Goal: Task Accomplishment & Management: Complete application form

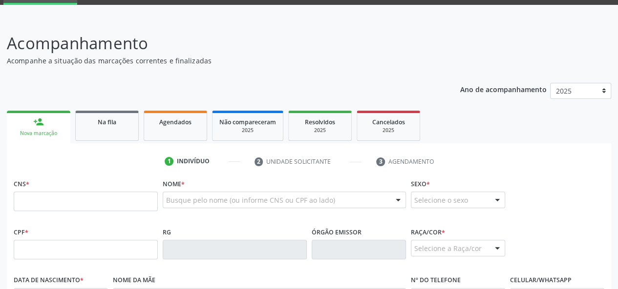
scroll to position [98, 0]
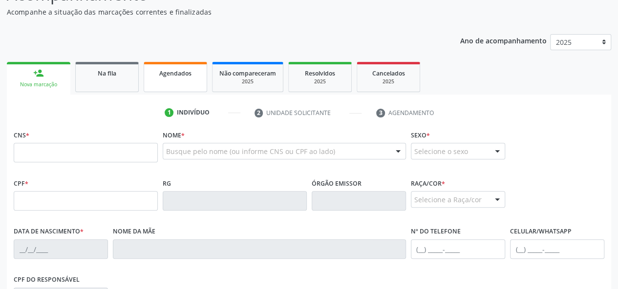
click at [155, 75] on div "Agendados" at bounding box center [175, 73] width 49 height 10
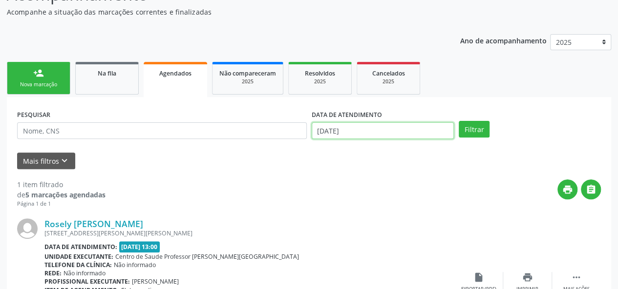
click at [373, 131] on input "19/08/2025" at bounding box center [382, 131] width 142 height 17
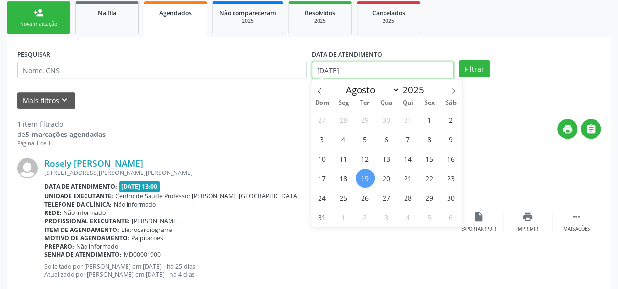
scroll to position [182, 0]
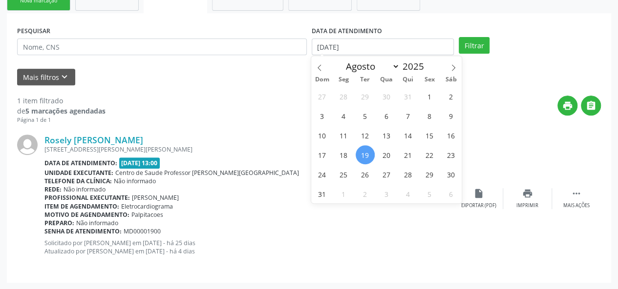
click at [289, 114] on div "print " at bounding box center [352, 110] width 495 height 29
click at [361, 48] on input "19/08/2025" at bounding box center [382, 47] width 142 height 17
click at [430, 94] on span "1" at bounding box center [429, 96] width 19 height 19
type input "01/08/2025"
click at [452, 68] on icon at bounding box center [453, 67] width 7 height 7
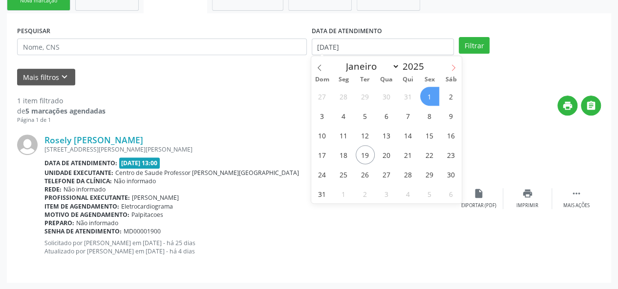
select select "8"
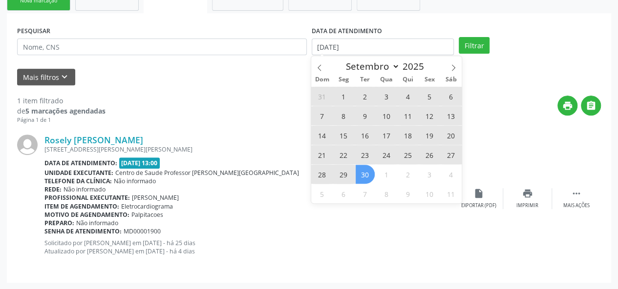
click at [371, 176] on span "30" at bounding box center [364, 174] width 19 height 19
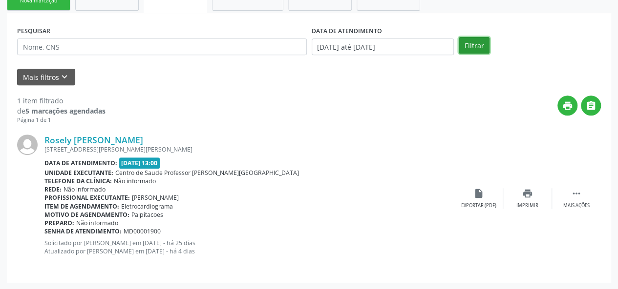
click at [481, 42] on button "Filtrar" at bounding box center [473, 45] width 31 height 17
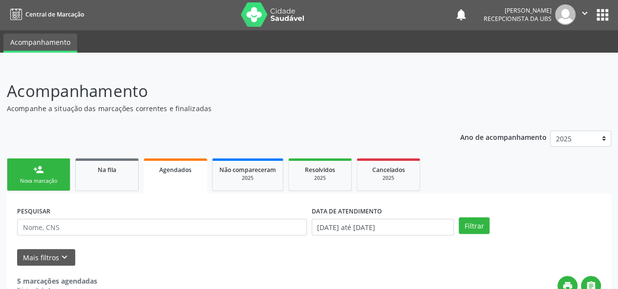
scroll to position [0, 0]
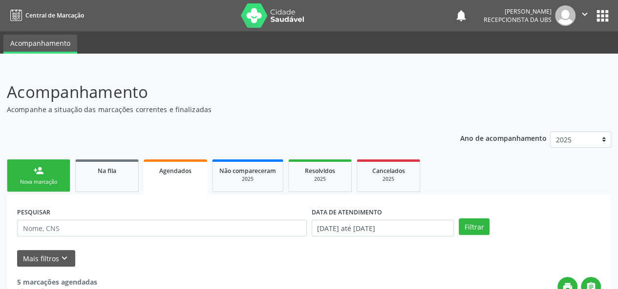
click at [39, 168] on div "person_add" at bounding box center [38, 170] width 11 height 11
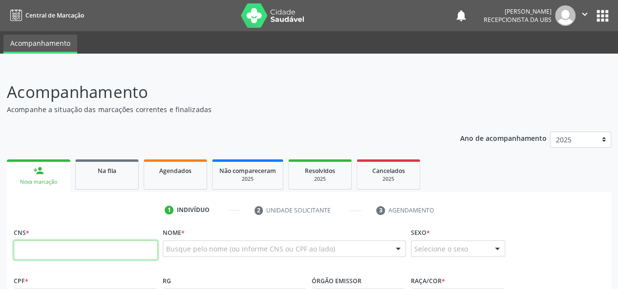
paste input "705 0004 3292 5258"
type input "705 0004 3292 5258"
type input "23/10/1969"
type input "Edinice Maria da Silva Macedo"
type input "(61) 98287-1406"
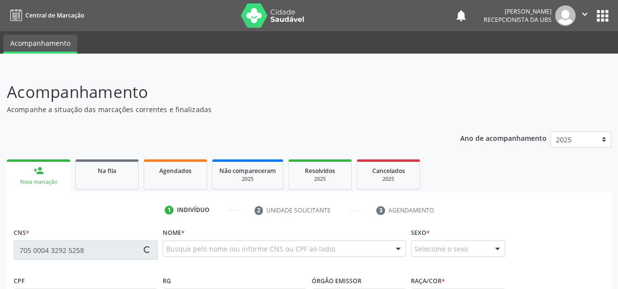
type input "21"
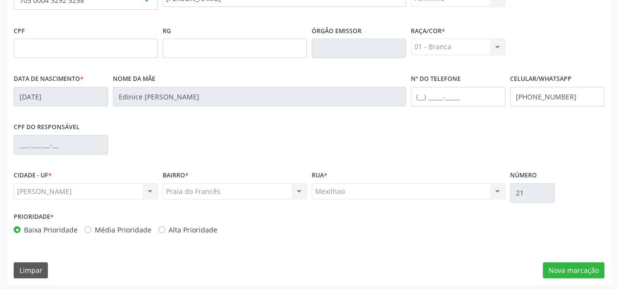
scroll to position [253, 0]
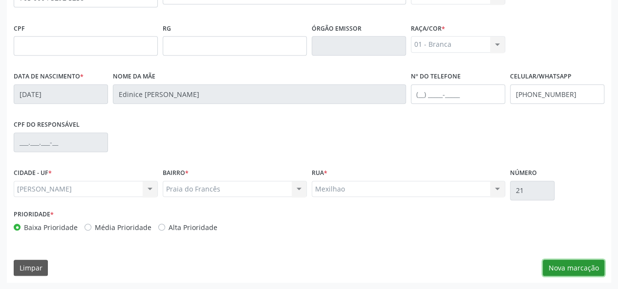
click at [571, 265] on button "Nova marcação" at bounding box center [573, 268] width 62 height 17
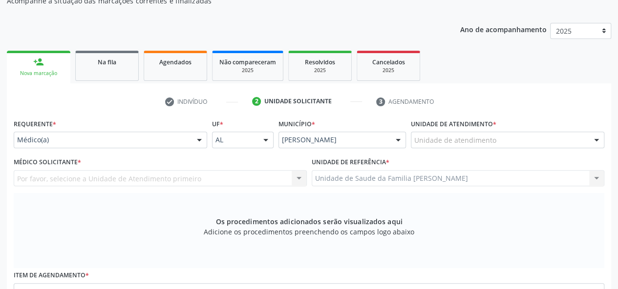
scroll to position [106, 0]
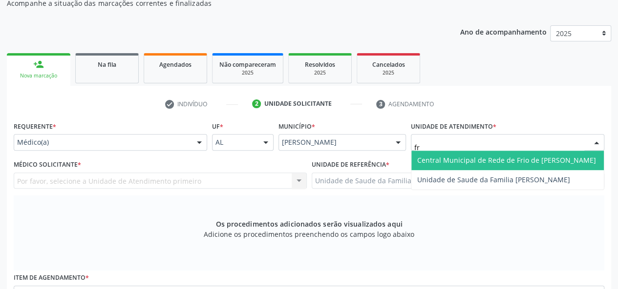
type input "fra"
click at [462, 158] on span "Unidade de Saude da Familia [PERSON_NAME]" at bounding box center [493, 160] width 153 height 9
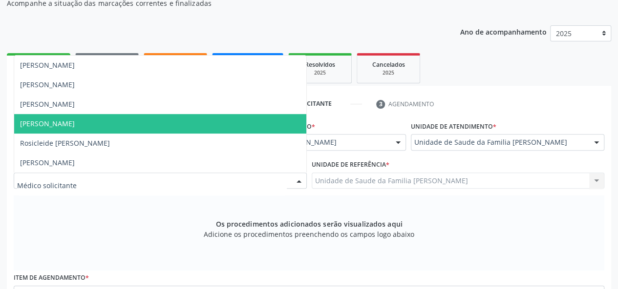
scroll to position [58, 0]
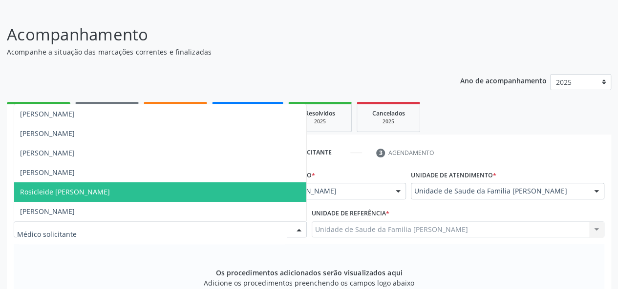
click at [47, 187] on span "Rosicleide Melquiades dos Santos" at bounding box center [65, 191] width 90 height 9
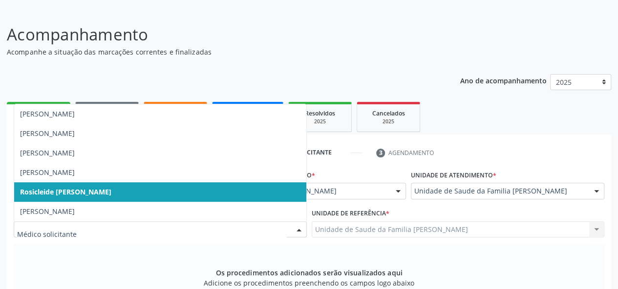
click at [299, 235] on div at bounding box center [298, 230] width 15 height 17
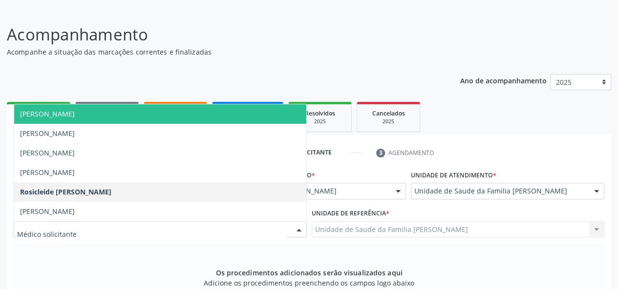
click at [126, 119] on span "Arthur Cunha de Mendonca Fragoso" at bounding box center [160, 114] width 292 height 20
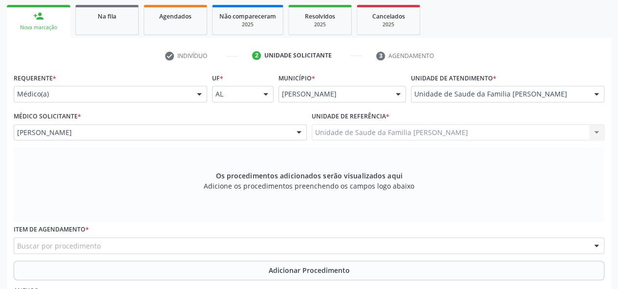
scroll to position [155, 0]
click at [129, 186] on div "Os procedimentos adicionados serão visualizados aqui Adicione os procedimentos …" at bounding box center [309, 184] width 590 height 75
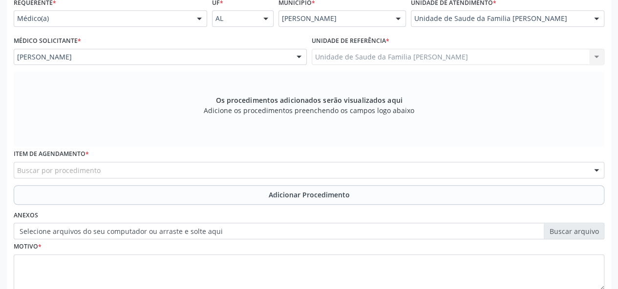
scroll to position [253, 0]
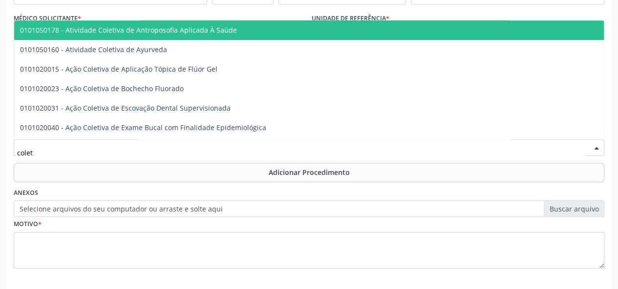
type input "coleta"
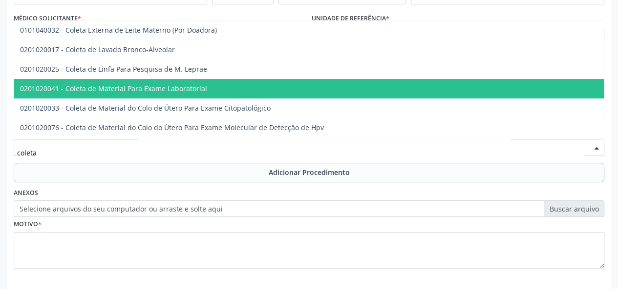
click at [92, 89] on span "0201020041 - Coleta de Material Para Exame Laboratorial" at bounding box center [113, 88] width 187 height 9
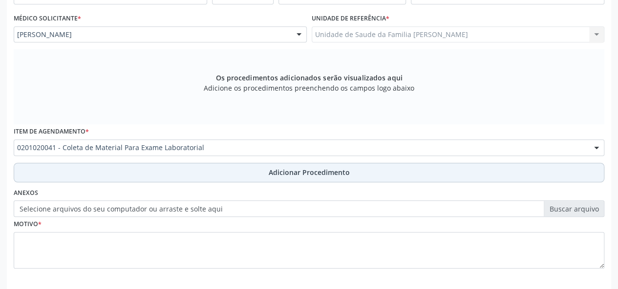
click at [296, 175] on span "Adicionar Procedimento" at bounding box center [308, 172] width 81 height 10
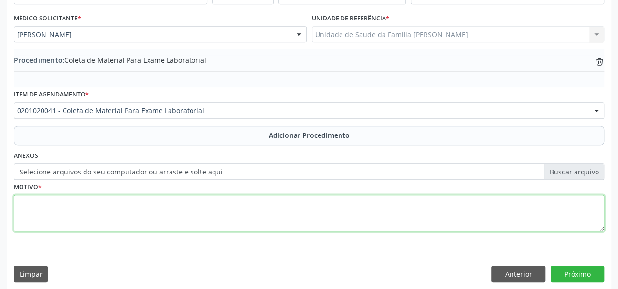
click at [19, 207] on textarea at bounding box center [309, 213] width 590 height 37
click at [19, 202] on textarea at bounding box center [309, 213] width 590 height 37
click at [18, 207] on textarea at bounding box center [309, 213] width 590 height 37
type textarea "Avaliacao"
drag, startPoint x: 74, startPoint y: 215, endPoint x: 0, endPoint y: 221, distance: 73.9
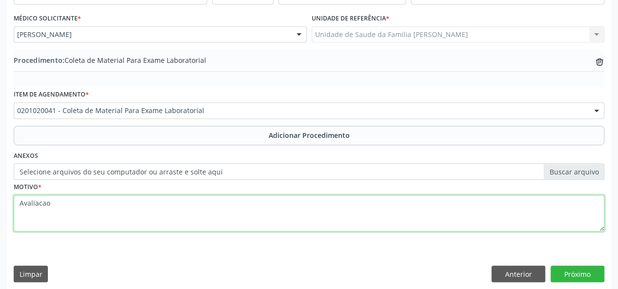
click at [0, 221] on div "Acompanhamento Acompanhe a situação das marcações correntes e finalizadas Relat…" at bounding box center [309, 56] width 618 height 482
click at [26, 206] on textarea at bounding box center [309, 213] width 590 height 37
type textarea "Avaliacao"
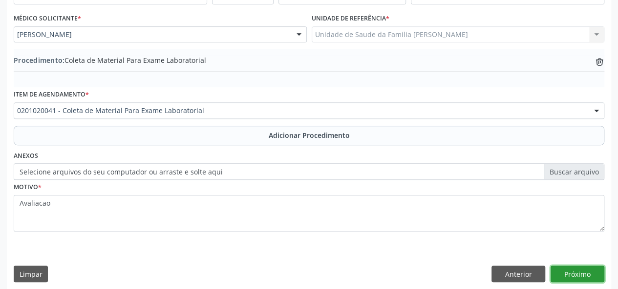
click at [590, 270] on button "Próximo" at bounding box center [577, 274] width 54 height 17
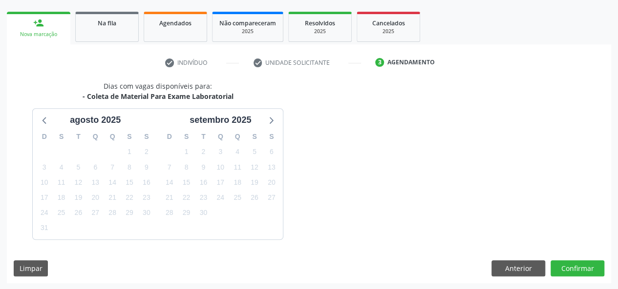
scroll to position [177, 0]
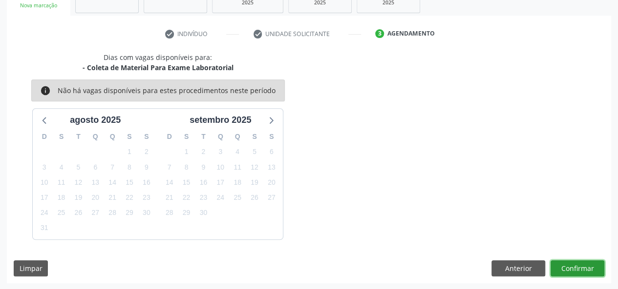
click at [554, 264] on button "Confirmar" at bounding box center [577, 269] width 54 height 17
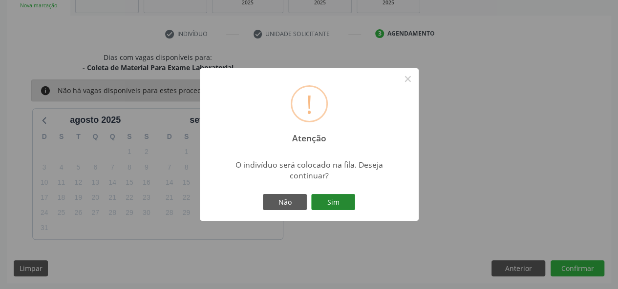
click at [347, 202] on button "Sim" at bounding box center [333, 202] width 44 height 17
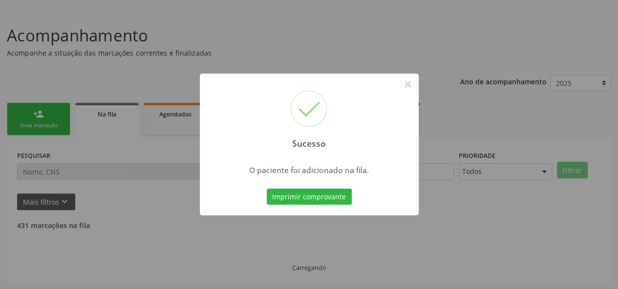
scroll to position [46, 0]
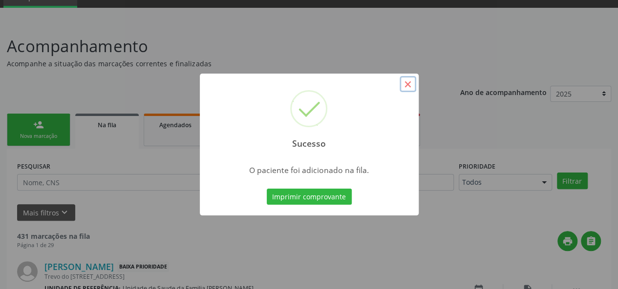
click at [410, 83] on button "×" at bounding box center [407, 84] width 17 height 17
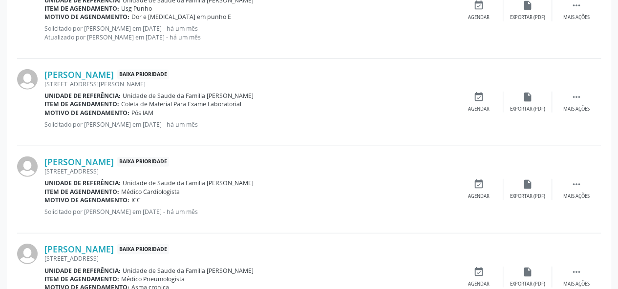
scroll to position [1378, 0]
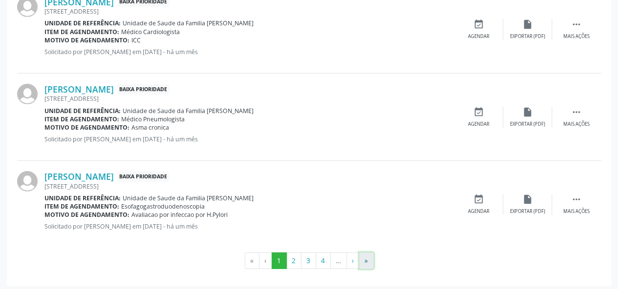
click at [362, 257] on button "»" at bounding box center [366, 261] width 15 height 17
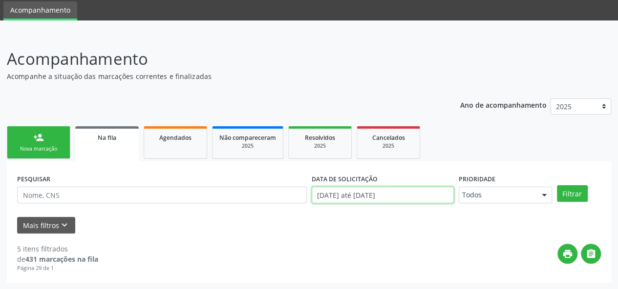
scroll to position [86, 0]
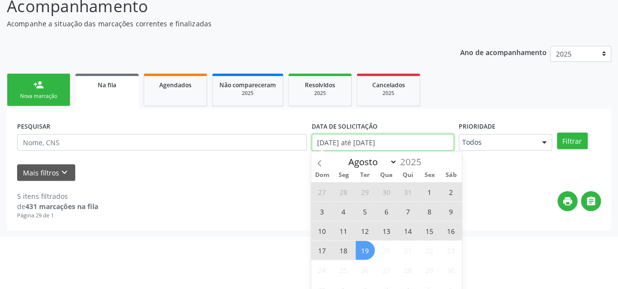
click at [439, 197] on body "Central de Marcação notifications Maria Quiteria Lima Pereira Recepcionista da …" at bounding box center [309, 58] width 618 height 289
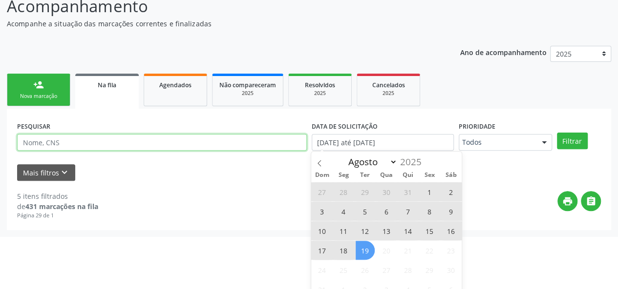
scroll to position [33, 0]
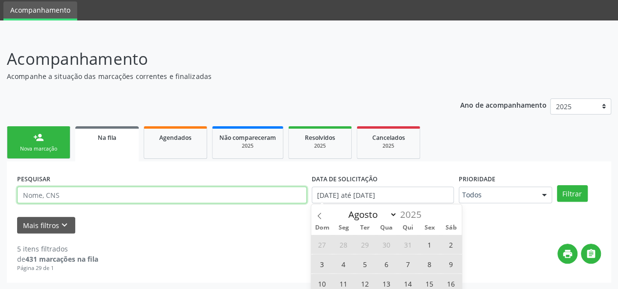
click at [185, 204] on div "PESQUISAR DATA DE SOLICITAÇÃO 01/01/2025 até 19/08/2025 Prioridade Todos Todos …" at bounding box center [309, 223] width 604 height 122
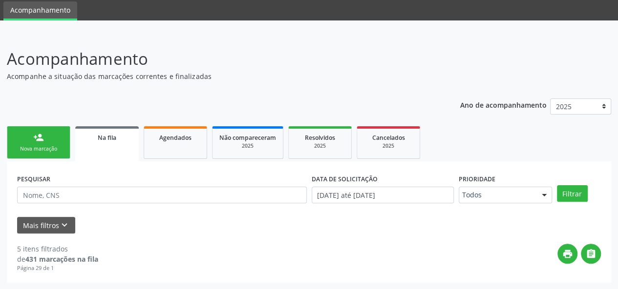
click at [41, 150] on div "Nova marcação" at bounding box center [38, 148] width 49 height 7
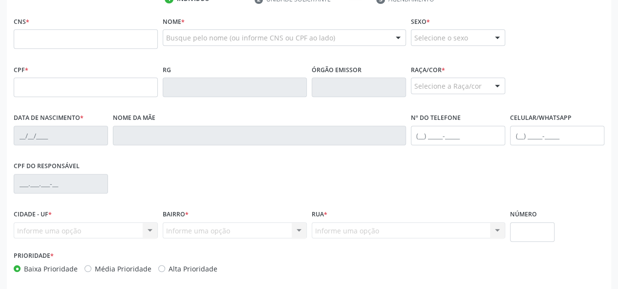
scroll to position [155, 0]
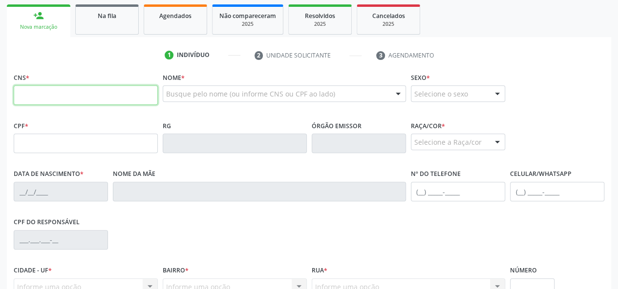
click at [21, 89] on input "text" at bounding box center [86, 95] width 144 height 20
paste input "701 2060 7882 6213"
type input "701 2060 7882 6213"
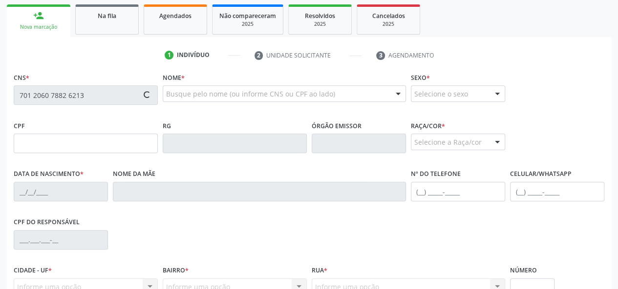
type input "10[DATE]"
type input "[PERSON_NAME]"
type input "[PHONE_NUMBER]"
type input "778"
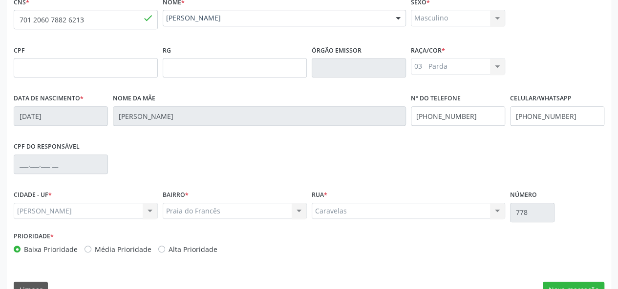
scroll to position [253, 0]
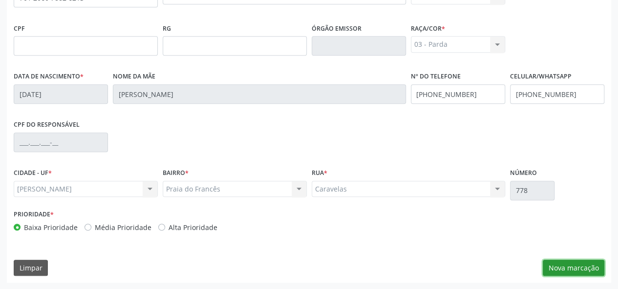
click at [548, 262] on button "Nova marcação" at bounding box center [573, 268] width 62 height 17
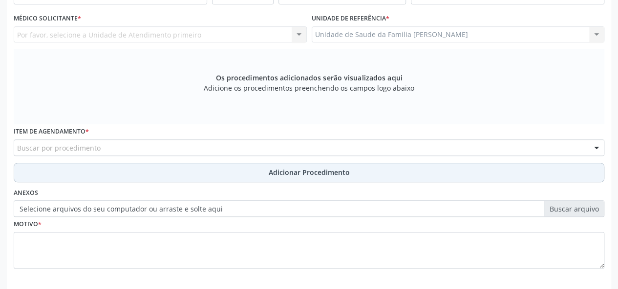
scroll to position [155, 0]
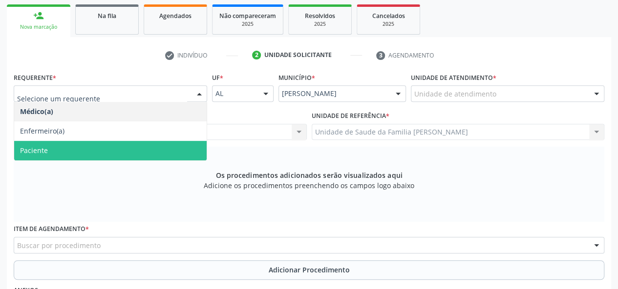
click at [61, 141] on span "Paciente" at bounding box center [110, 151] width 192 height 20
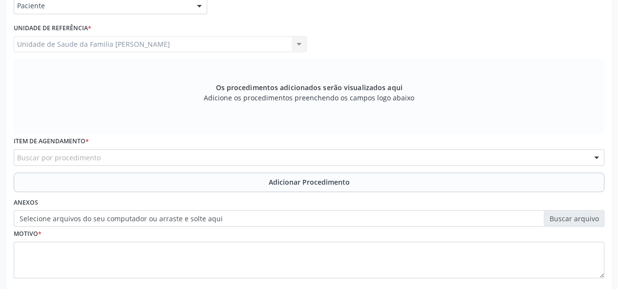
scroll to position [253, 0]
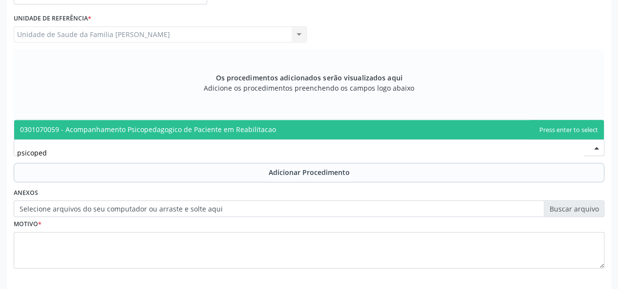
type input "psicopeda"
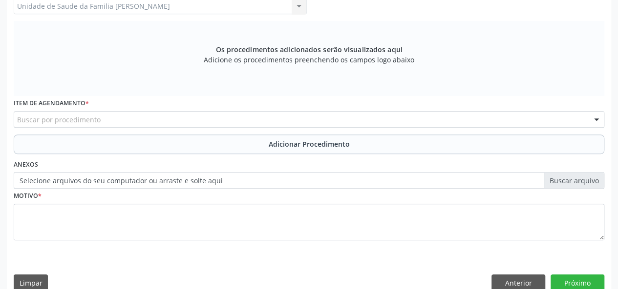
scroll to position [296, 0]
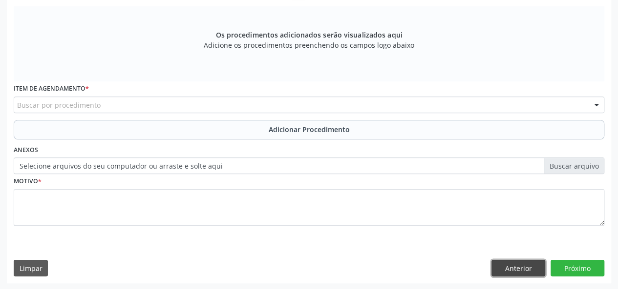
click at [516, 270] on button "Anterior" at bounding box center [518, 268] width 54 height 17
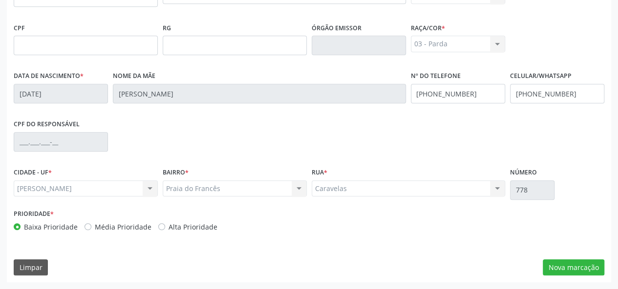
scroll to position [253, 0]
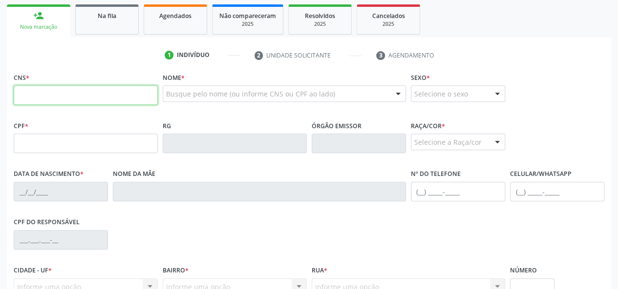
scroll to position [191, 0]
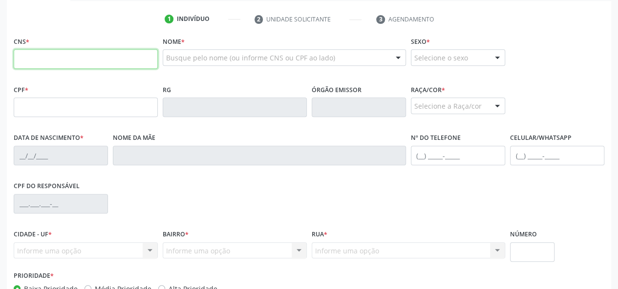
click at [50, 67] on input "text" at bounding box center [86, 59] width 144 height 20
paste input "701 2060 7882 6213"
type input "701 2060 7882 6213"
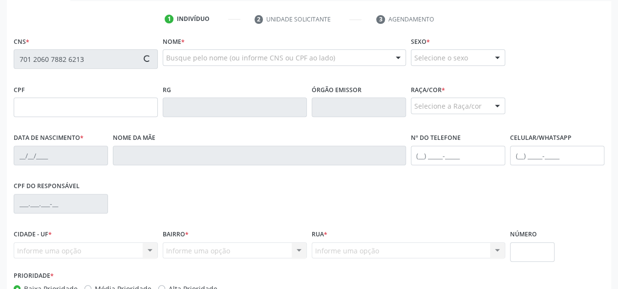
type input "10[DATE]"
type input "[PERSON_NAME]"
type input "[PHONE_NUMBER]"
type input "778"
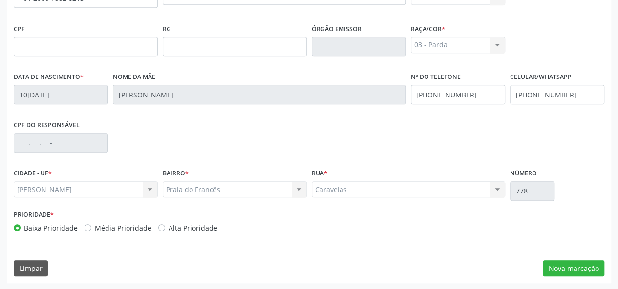
scroll to position [253, 0]
click at [576, 265] on button "Nova marcação" at bounding box center [573, 268] width 62 height 17
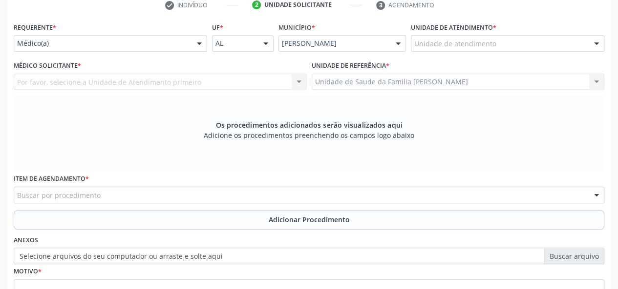
scroll to position [198, 0]
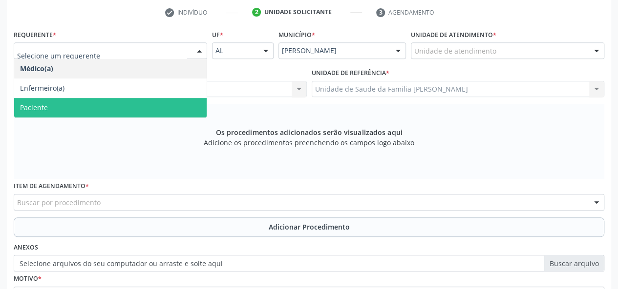
click at [35, 104] on span "Paciente" at bounding box center [34, 107] width 28 height 9
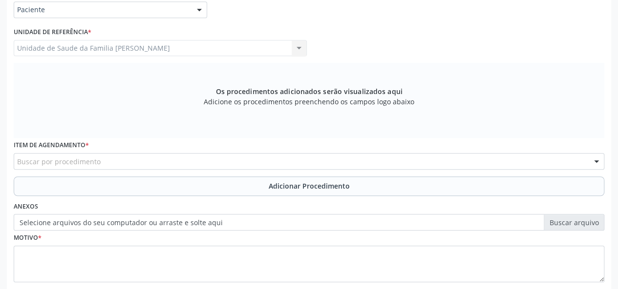
scroll to position [296, 0]
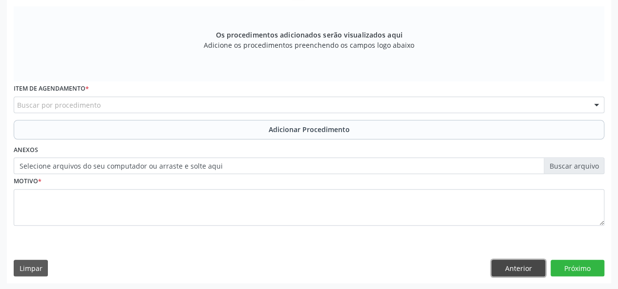
click at [507, 269] on button "Anterior" at bounding box center [518, 268] width 54 height 17
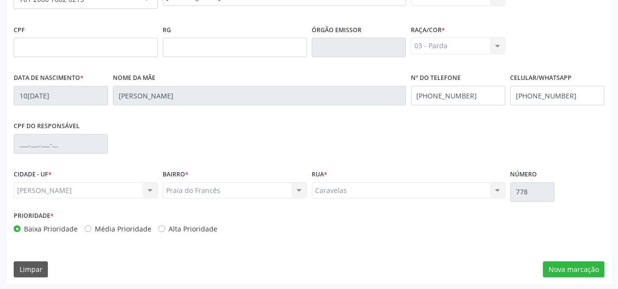
scroll to position [253, 0]
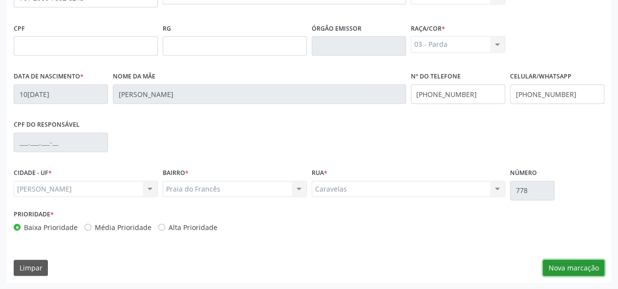
click at [564, 268] on button "Nova marcação" at bounding box center [573, 268] width 62 height 17
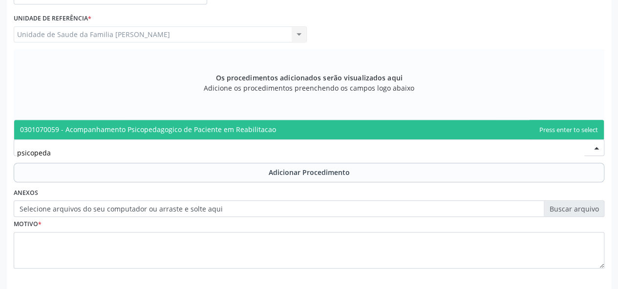
click at [134, 128] on span "0301070059 - Acompanhamento Psicopedagogico de Paciente em Reabilitacao" at bounding box center [148, 129] width 256 height 9
type input "psicopeda"
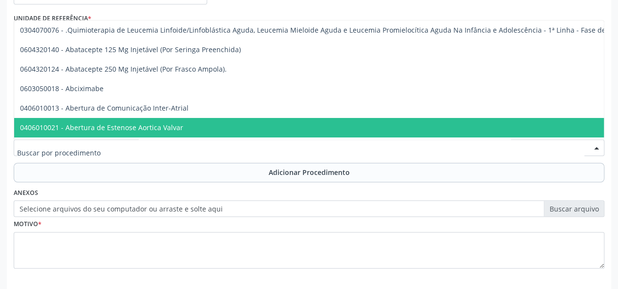
click at [595, 149] on div at bounding box center [596, 148] width 15 height 17
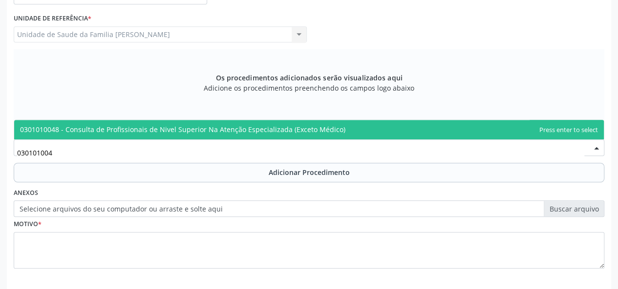
type input "0301010048"
click at [206, 131] on span "0301010048 - Consulta de Profissionais de Nivel Superior Na Atenção Especializa…" at bounding box center [182, 129] width 325 height 9
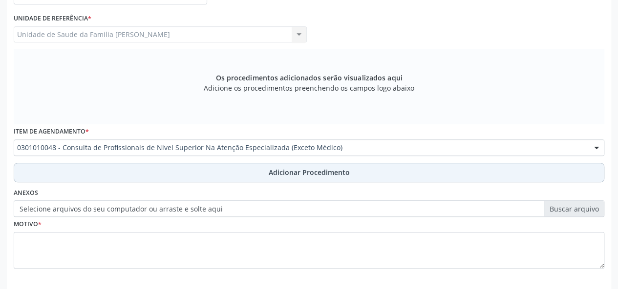
click at [275, 177] on span "Adicionar Procedimento" at bounding box center [308, 172] width 81 height 10
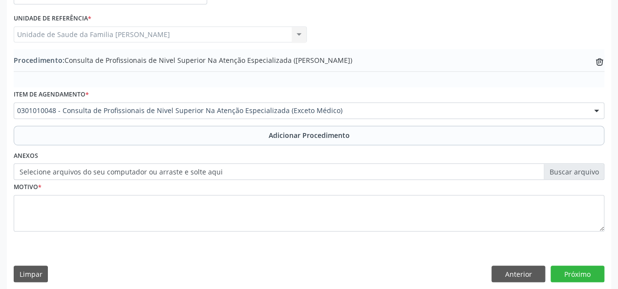
scroll to position [259, 0]
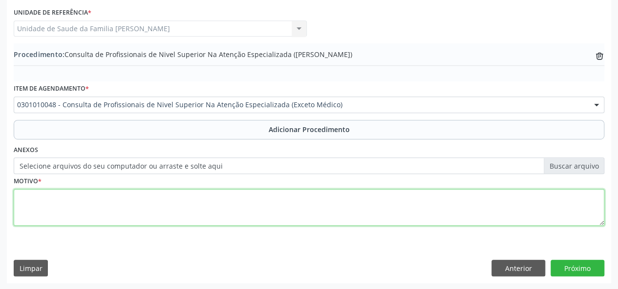
click at [33, 201] on textarea at bounding box center [309, 207] width 590 height 37
type textarea "Psicopedagogo- Deficit de atencao."
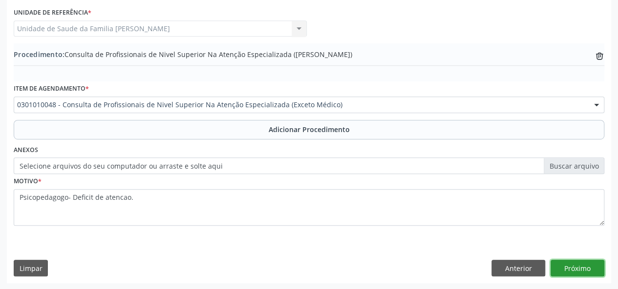
click at [578, 264] on button "Próximo" at bounding box center [577, 268] width 54 height 17
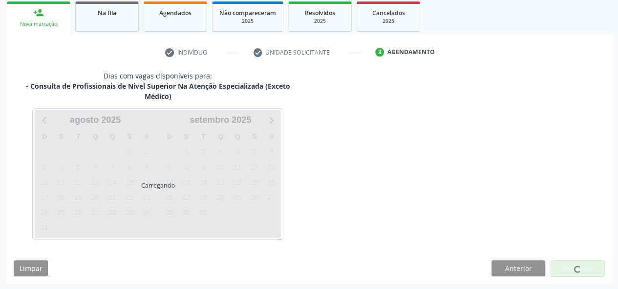
scroll to position [186, 0]
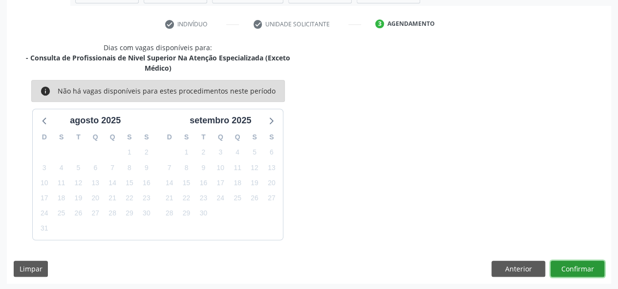
click at [587, 268] on button "Confirmar" at bounding box center [577, 269] width 54 height 17
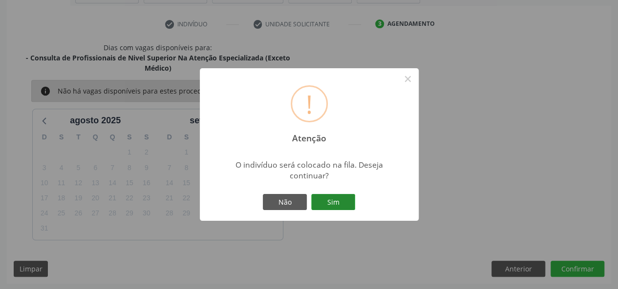
click at [340, 201] on button "Sim" at bounding box center [333, 202] width 44 height 17
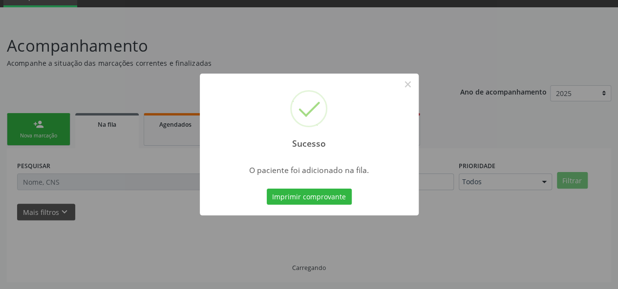
scroll to position [46, 0]
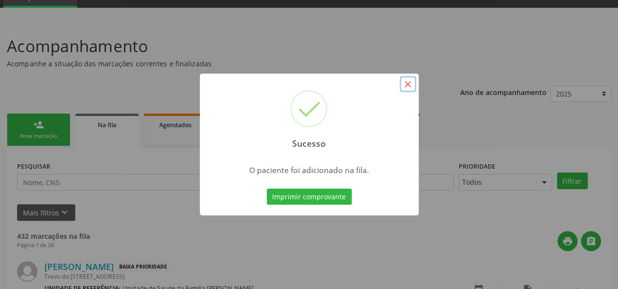
click at [410, 92] on button "×" at bounding box center [407, 84] width 17 height 17
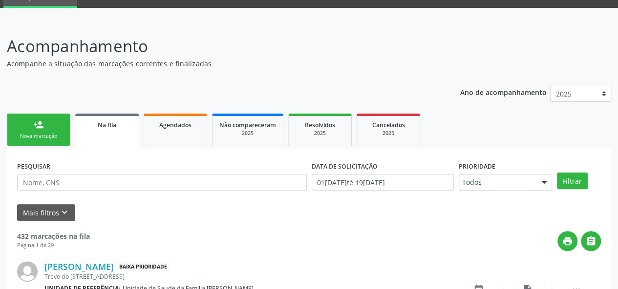
click at [39, 135] on div "Nova marcação" at bounding box center [38, 136] width 49 height 7
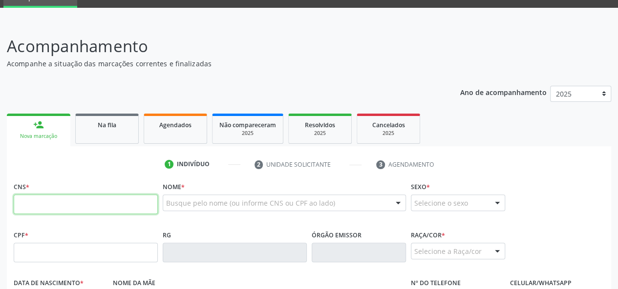
click at [61, 206] on input "text" at bounding box center [86, 205] width 144 height 20
paste input "701 2060 7882 6213"
type input "701 2060 7882 6213"
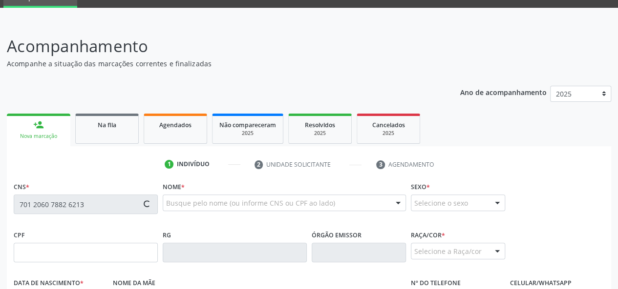
type input "10[DATE]"
type input "[PERSON_NAME]"
type input "[PHONE_NUMBER]"
type input "778"
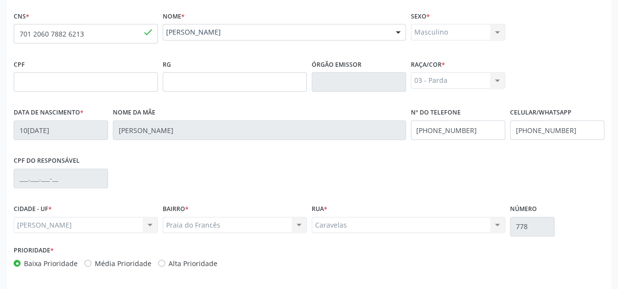
scroll to position [253, 0]
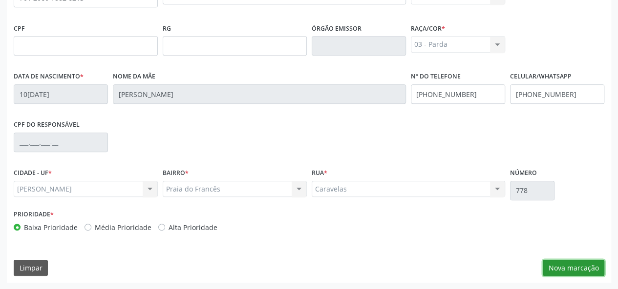
click at [561, 263] on button "Nova marcação" at bounding box center [573, 268] width 62 height 17
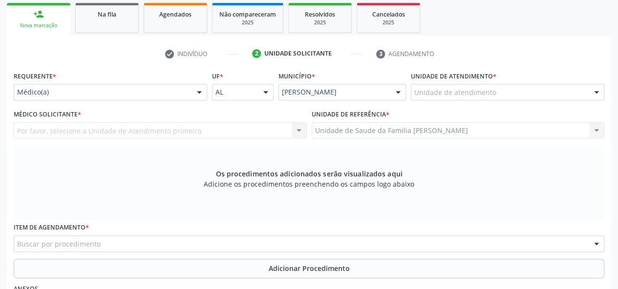
scroll to position [155, 0]
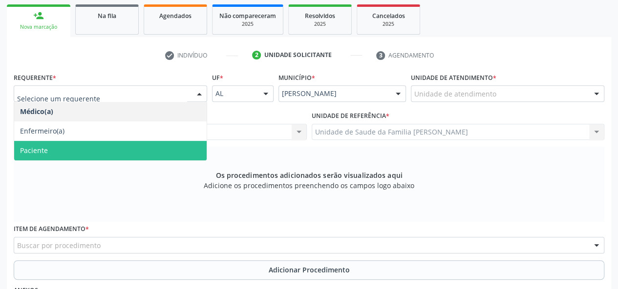
click at [40, 146] on span "Paciente" at bounding box center [34, 150] width 28 height 9
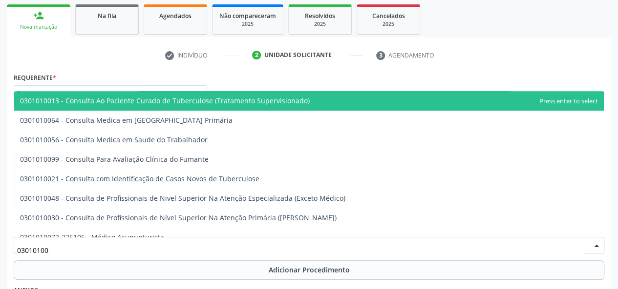
type input "030101004"
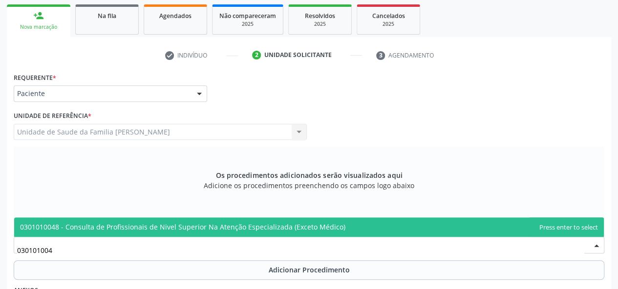
click at [66, 230] on span "0301010048 - Consulta de Profissionais de Nivel Superior Na Atenção Especializa…" at bounding box center [182, 227] width 325 height 9
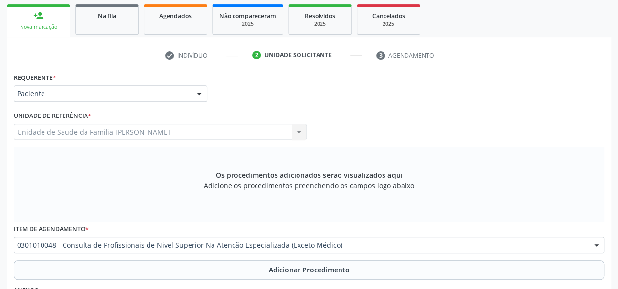
scroll to position [204, 0]
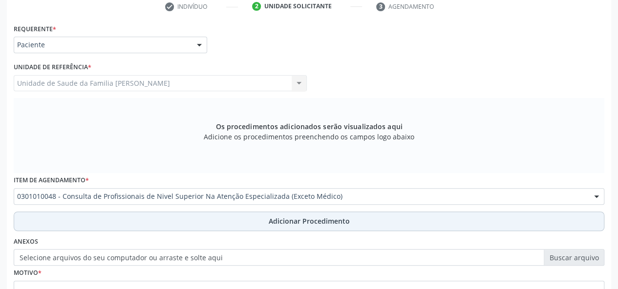
click at [311, 215] on button "Adicionar Procedimento" at bounding box center [309, 222] width 590 height 20
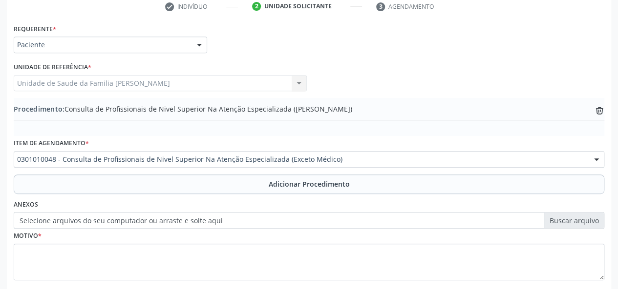
scroll to position [259, 0]
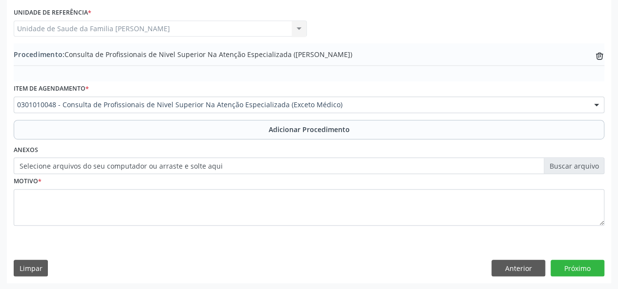
click at [32, 166] on label "Selecione arquivos do seu computador ou arraste e solte aqui" at bounding box center [309, 166] width 590 height 17
click at [32, 166] on input "Selecione arquivos do seu computador ou arraste e solte aqui" at bounding box center [309, 166] width 590 height 17
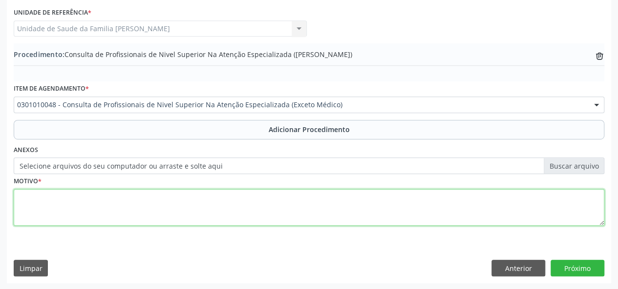
click at [31, 205] on textarea at bounding box center [309, 207] width 590 height 37
type textarea "Psicologa infantil - Deficit de atencao"
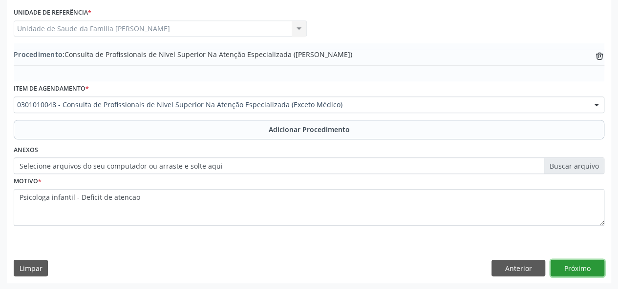
click at [579, 265] on button "Próximo" at bounding box center [577, 268] width 54 height 17
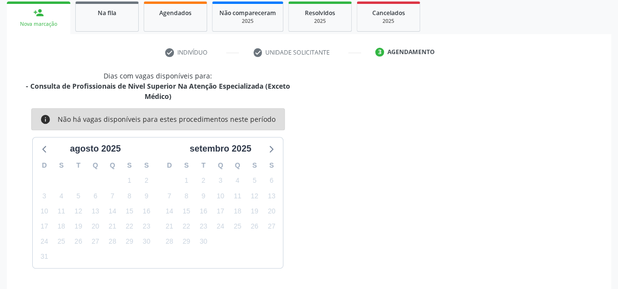
scroll to position [186, 0]
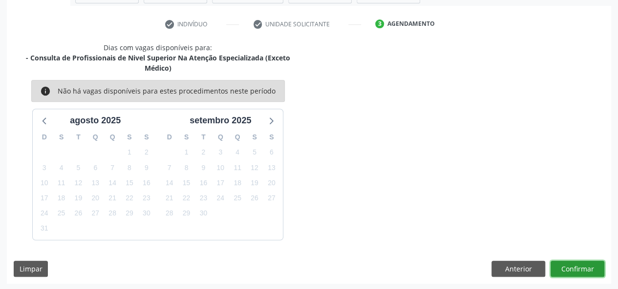
click at [580, 272] on button "Confirmar" at bounding box center [577, 269] width 54 height 17
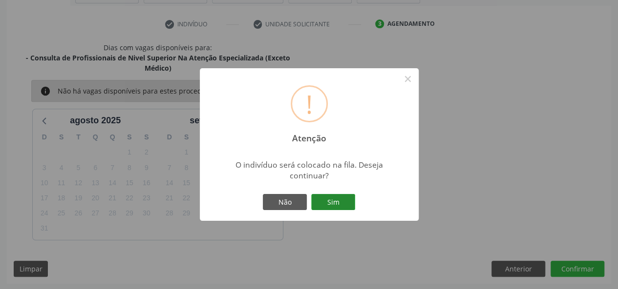
click at [353, 199] on button "Sim" at bounding box center [333, 202] width 44 height 17
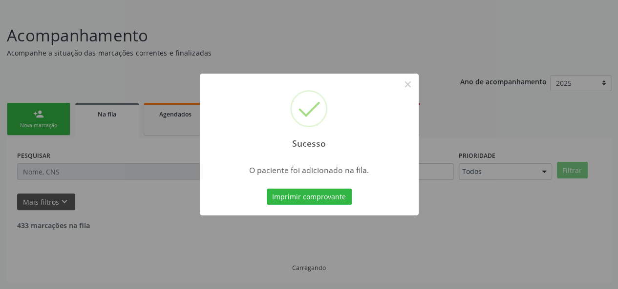
scroll to position [46, 0]
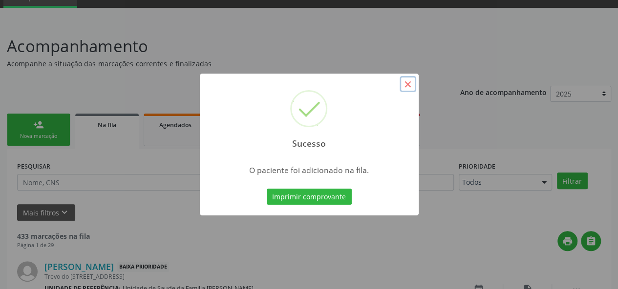
click at [409, 80] on button "×" at bounding box center [407, 84] width 17 height 17
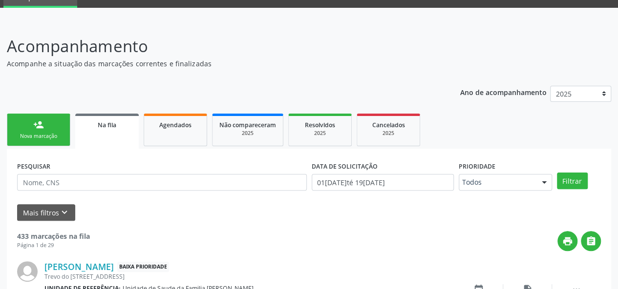
click at [40, 133] on div "Nova marcação" at bounding box center [38, 136] width 49 height 7
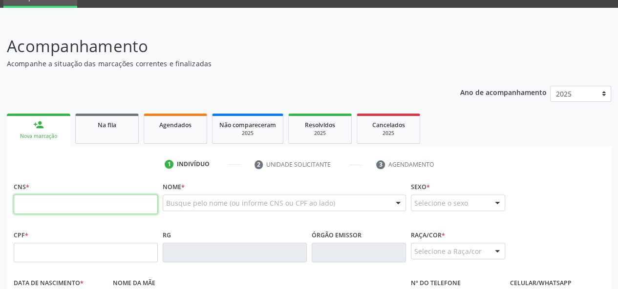
paste input "701 2060 7882 6213"
type input "701 2060 7882 6213"
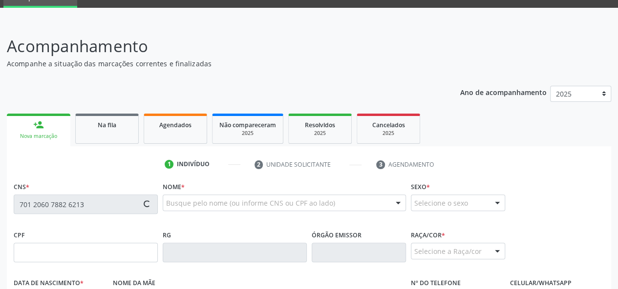
type input "10[DATE]"
type input "[PERSON_NAME]"
type input "[PHONE_NUMBER]"
type input "778"
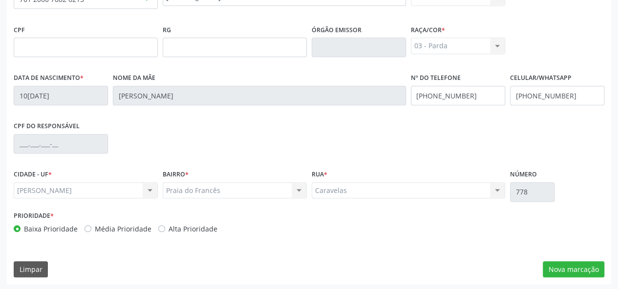
scroll to position [253, 0]
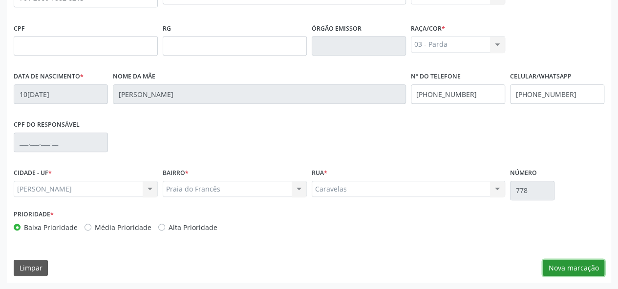
click at [576, 268] on button "Nova marcação" at bounding box center [573, 268] width 62 height 17
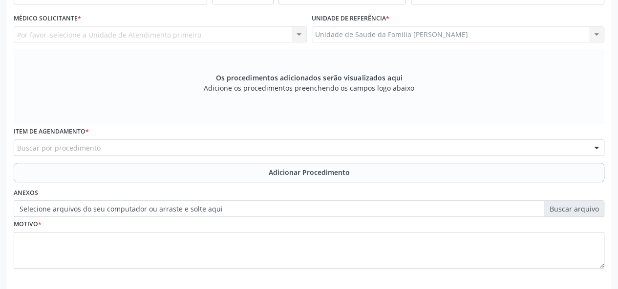
scroll to position [155, 0]
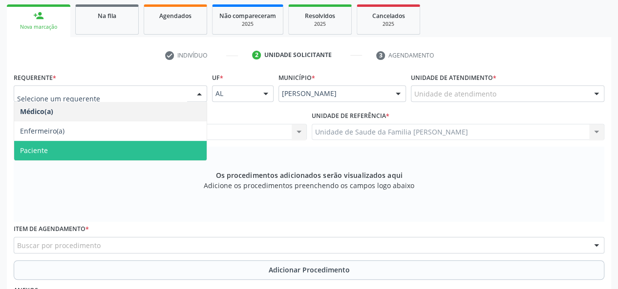
click at [83, 150] on span "Paciente" at bounding box center [110, 151] width 192 height 20
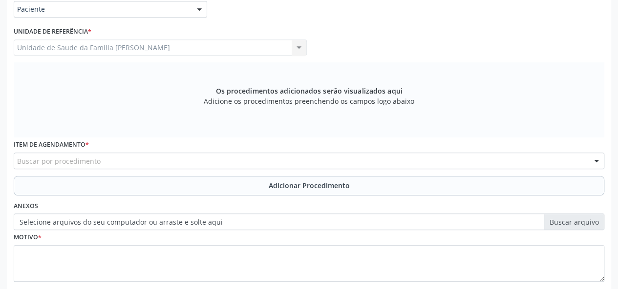
scroll to position [253, 0]
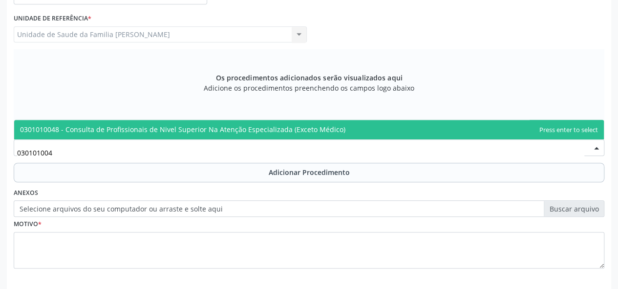
type input "0301010048"
click at [42, 136] on span "0301010048 - Consulta de Profissionais de Nivel Superior Na Atenção Especializa…" at bounding box center [308, 130] width 589 height 20
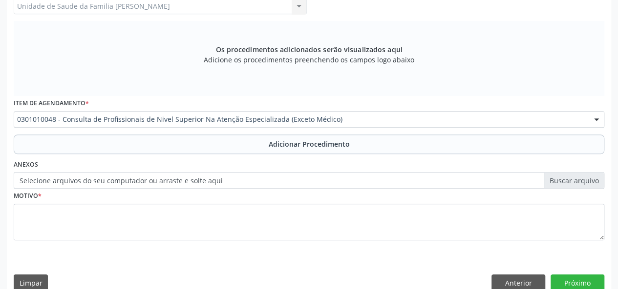
scroll to position [296, 0]
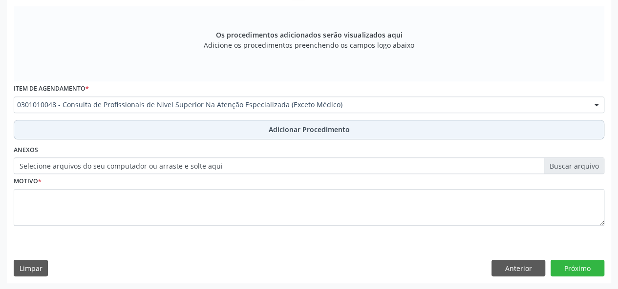
click at [281, 125] on span "Adicionar Procedimento" at bounding box center [308, 129] width 81 height 10
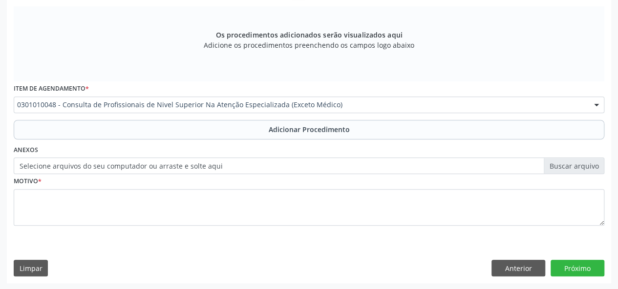
scroll to position [259, 0]
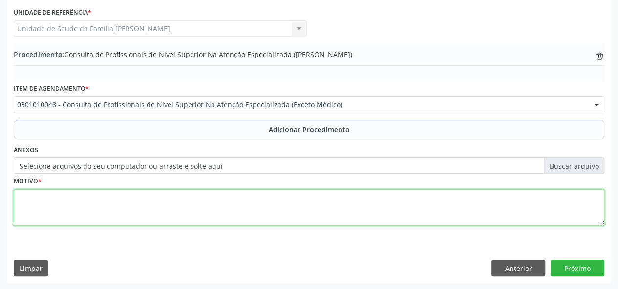
click at [31, 206] on textarea at bounding box center [309, 207] width 590 height 37
click at [21, 201] on textarea at bounding box center [309, 207] width 590 height 37
type textarea "N"
type textarea "Neuropsicologo - Deficit de atencao."
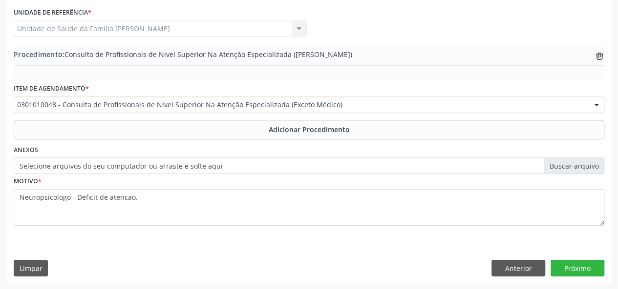
click at [577, 257] on div "Requerente * Paciente Médico(a) Enfermeiro(a) Paciente Nenhum resultado encontr…" at bounding box center [309, 125] width 604 height 316
click at [577, 265] on button "Próximo" at bounding box center [577, 268] width 54 height 17
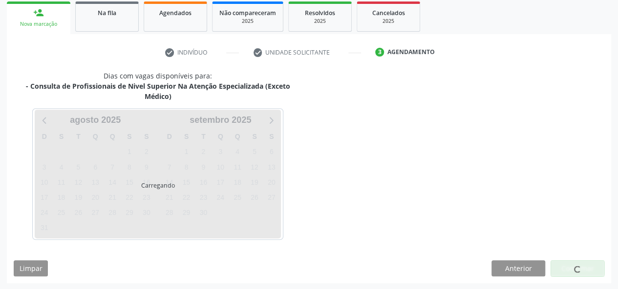
scroll to position [186, 0]
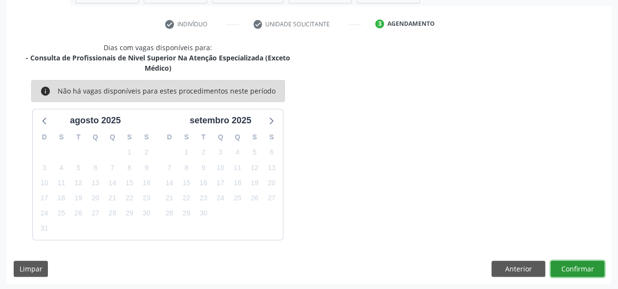
click at [577, 265] on button "Confirmar" at bounding box center [577, 269] width 54 height 17
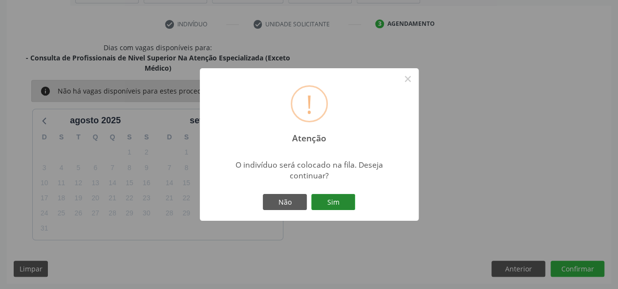
click at [345, 207] on button "Sim" at bounding box center [333, 202] width 44 height 17
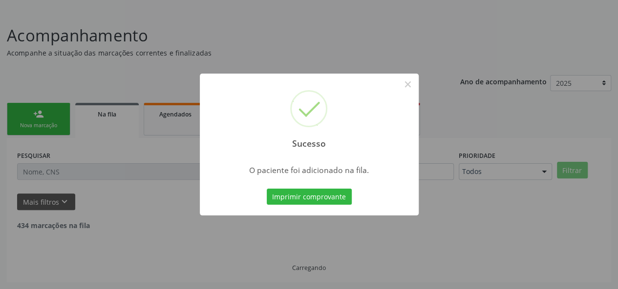
scroll to position [46, 0]
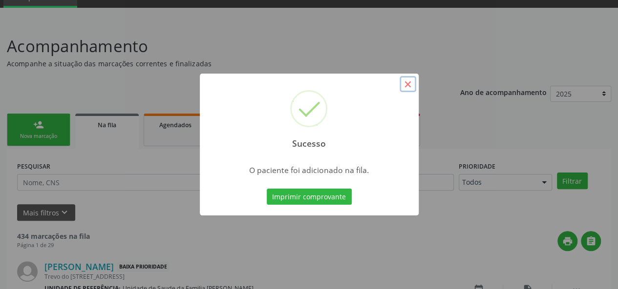
click at [408, 81] on button "×" at bounding box center [407, 84] width 17 height 17
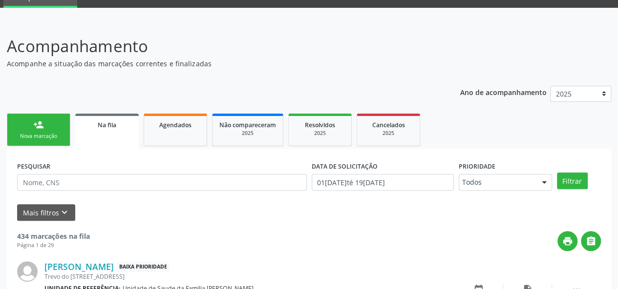
click at [59, 129] on link "person_add Nova marcação" at bounding box center [38, 130] width 63 height 33
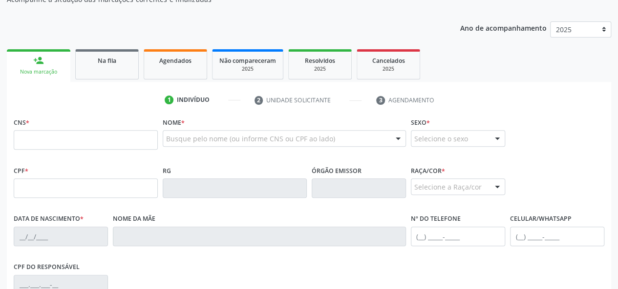
scroll to position [95, 0]
